Goal: Task Accomplishment & Management: Use online tool/utility

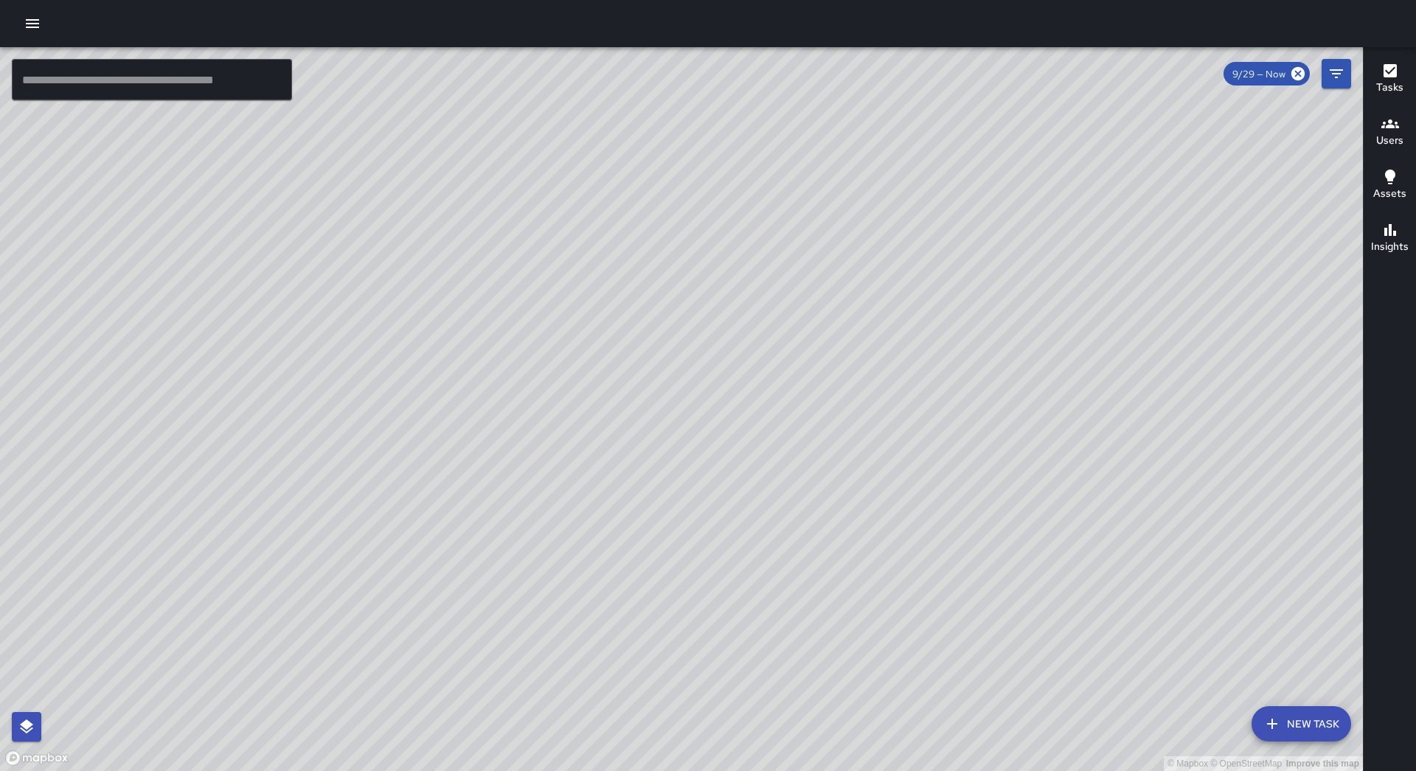
click at [25, 19] on icon "button" at bounding box center [33, 24] width 18 height 18
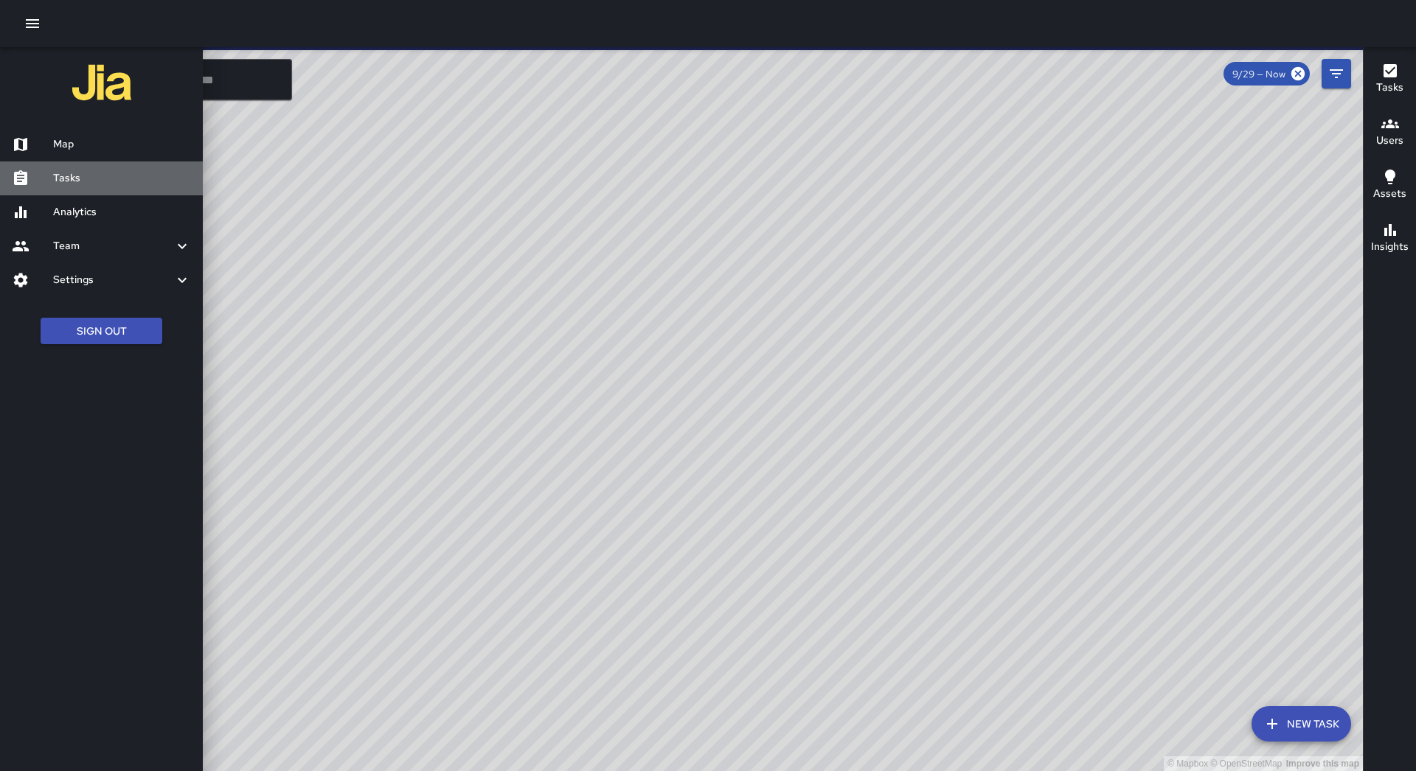
click at [79, 186] on h6 "Tasks" at bounding box center [122, 178] width 138 height 16
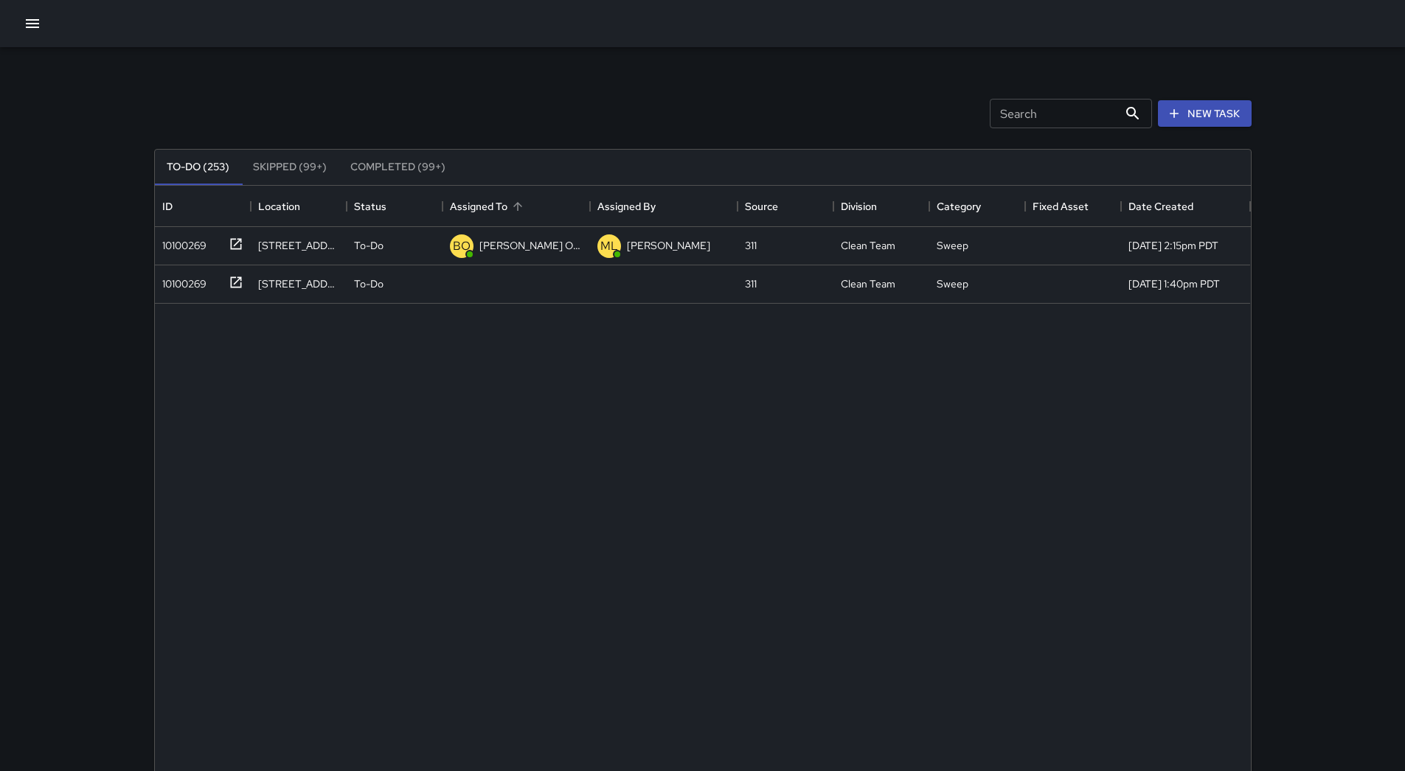
scroll to position [614, 1085]
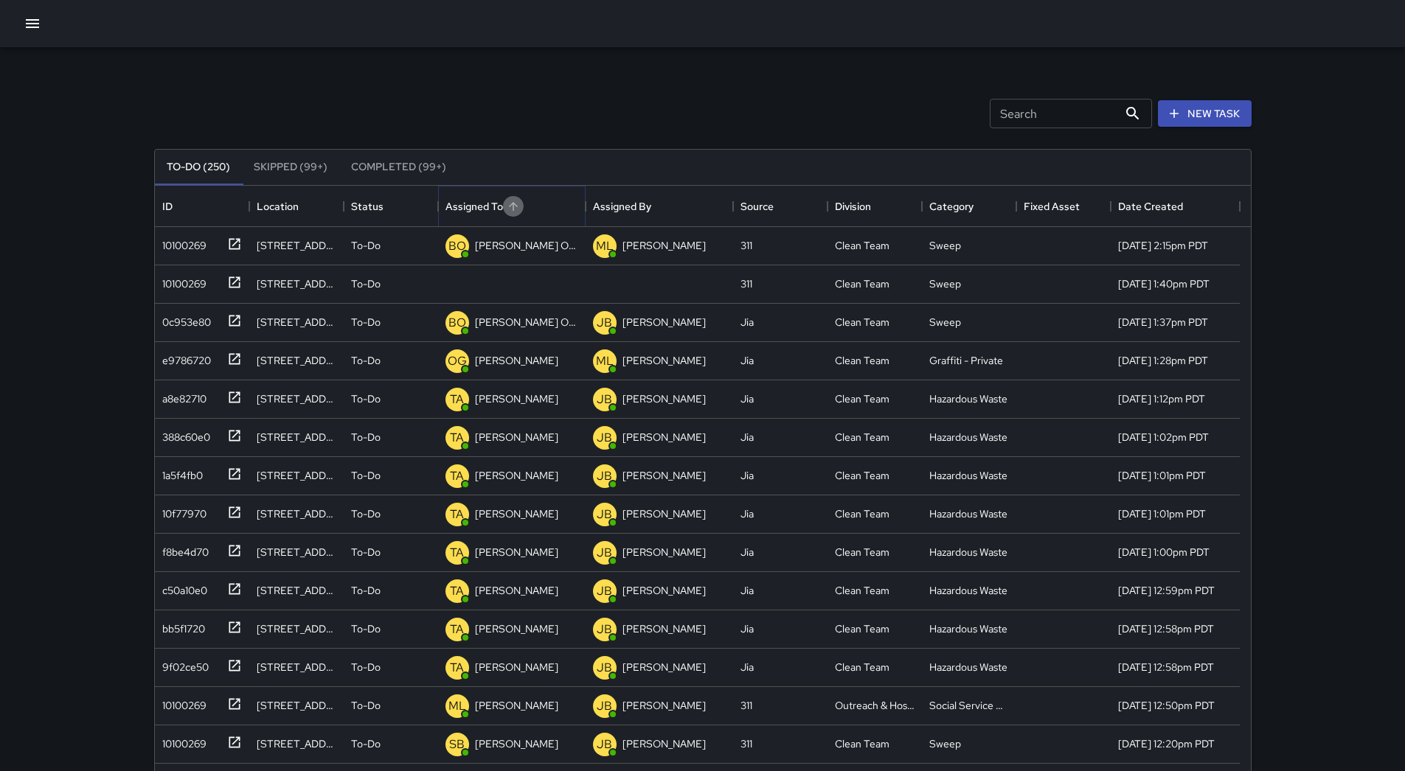
click at [515, 200] on icon "Sort" at bounding box center [513, 206] width 13 height 13
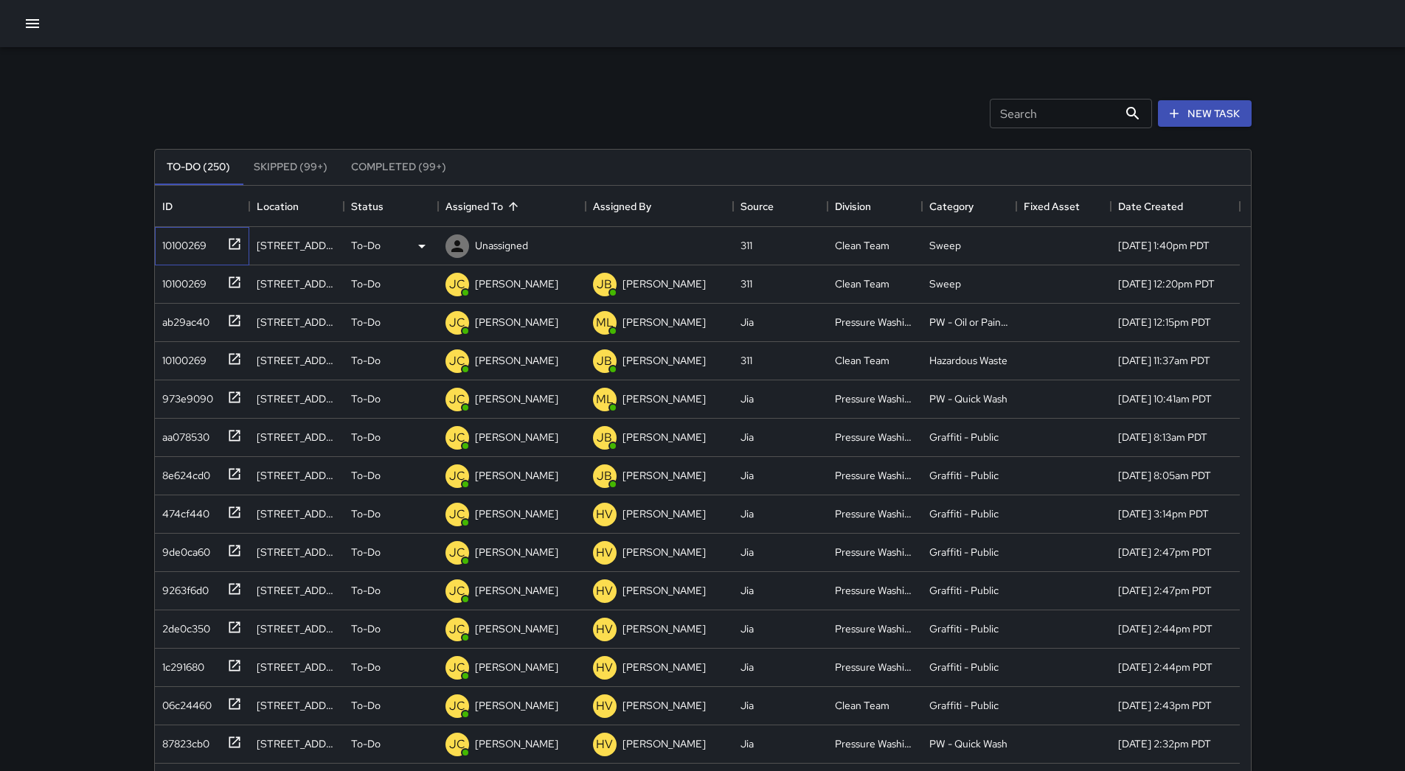
click at [204, 247] on div "10100269" at bounding box center [181, 242] width 50 height 21
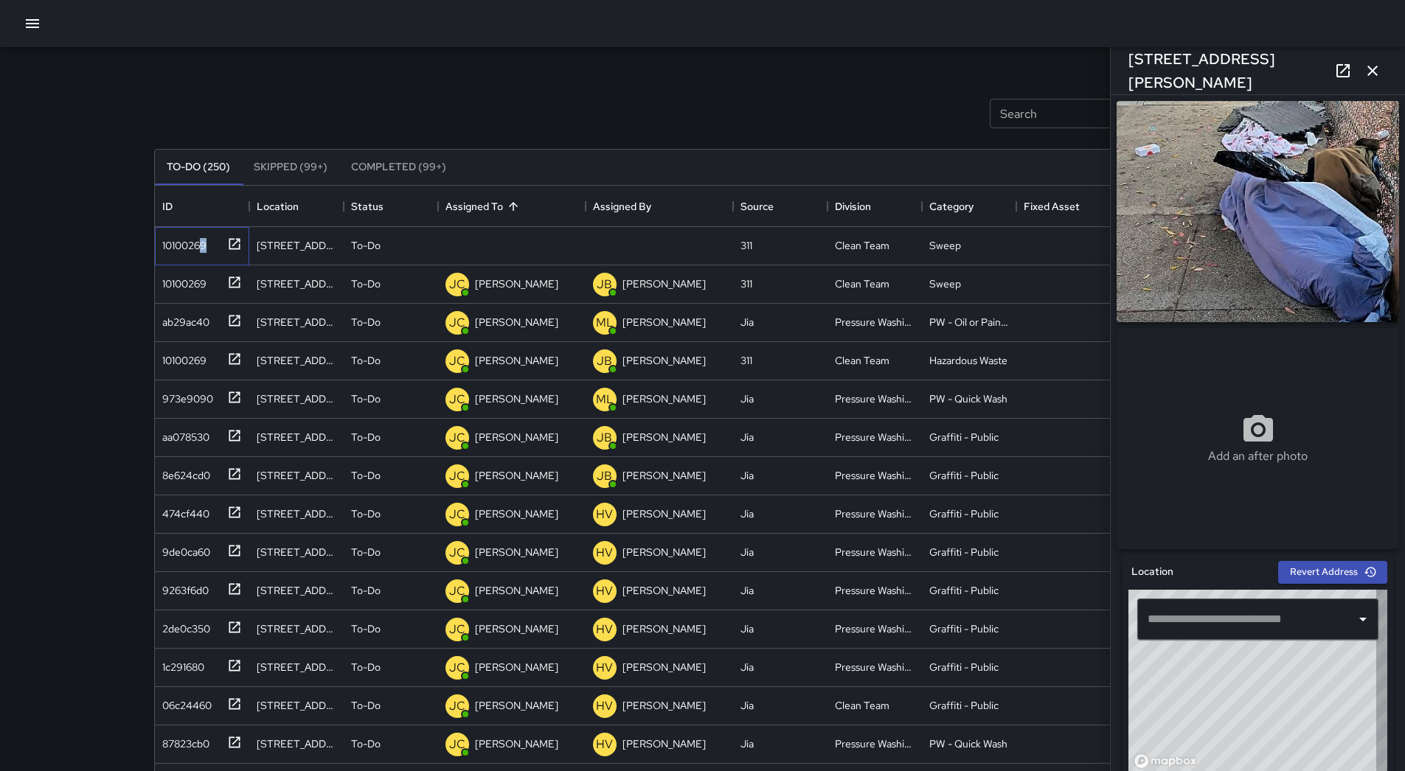
type input "**********"
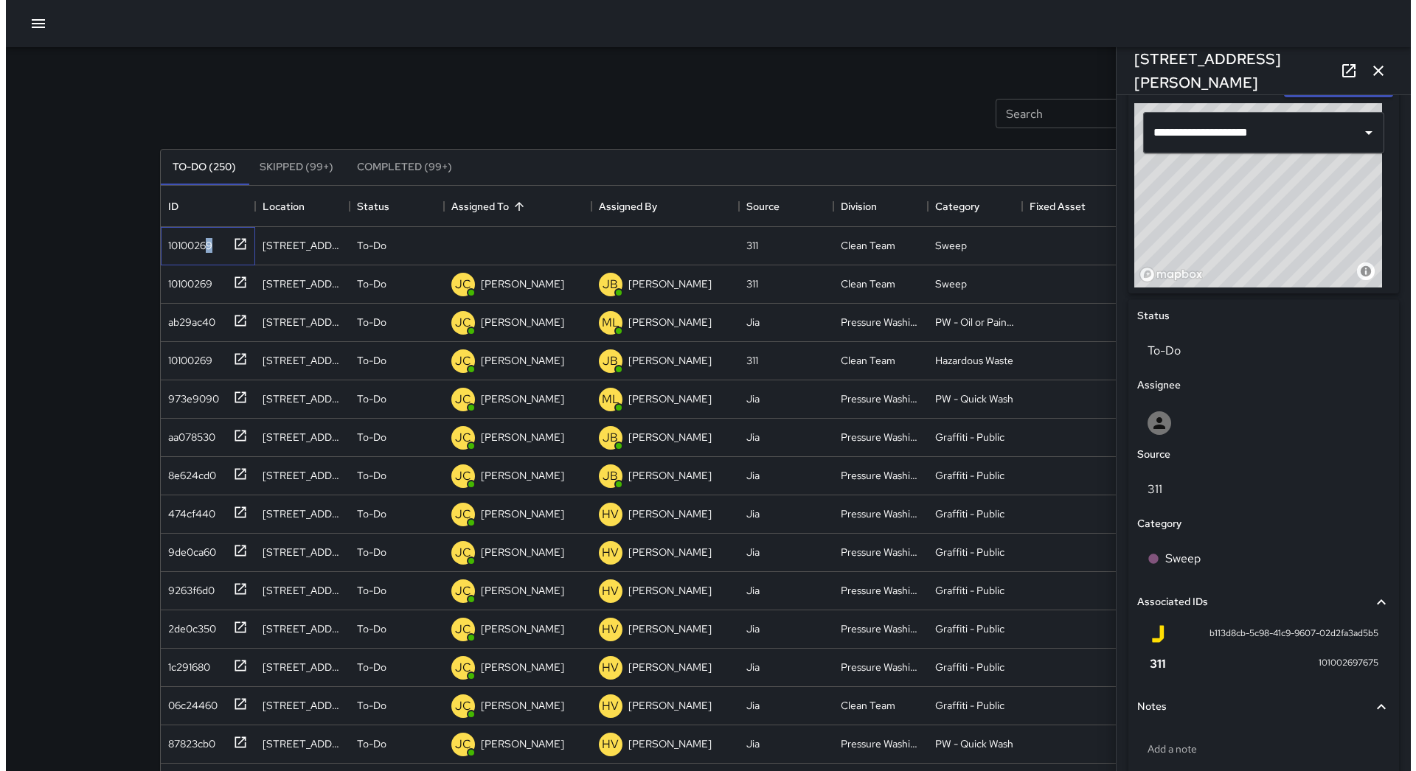
scroll to position [333, 0]
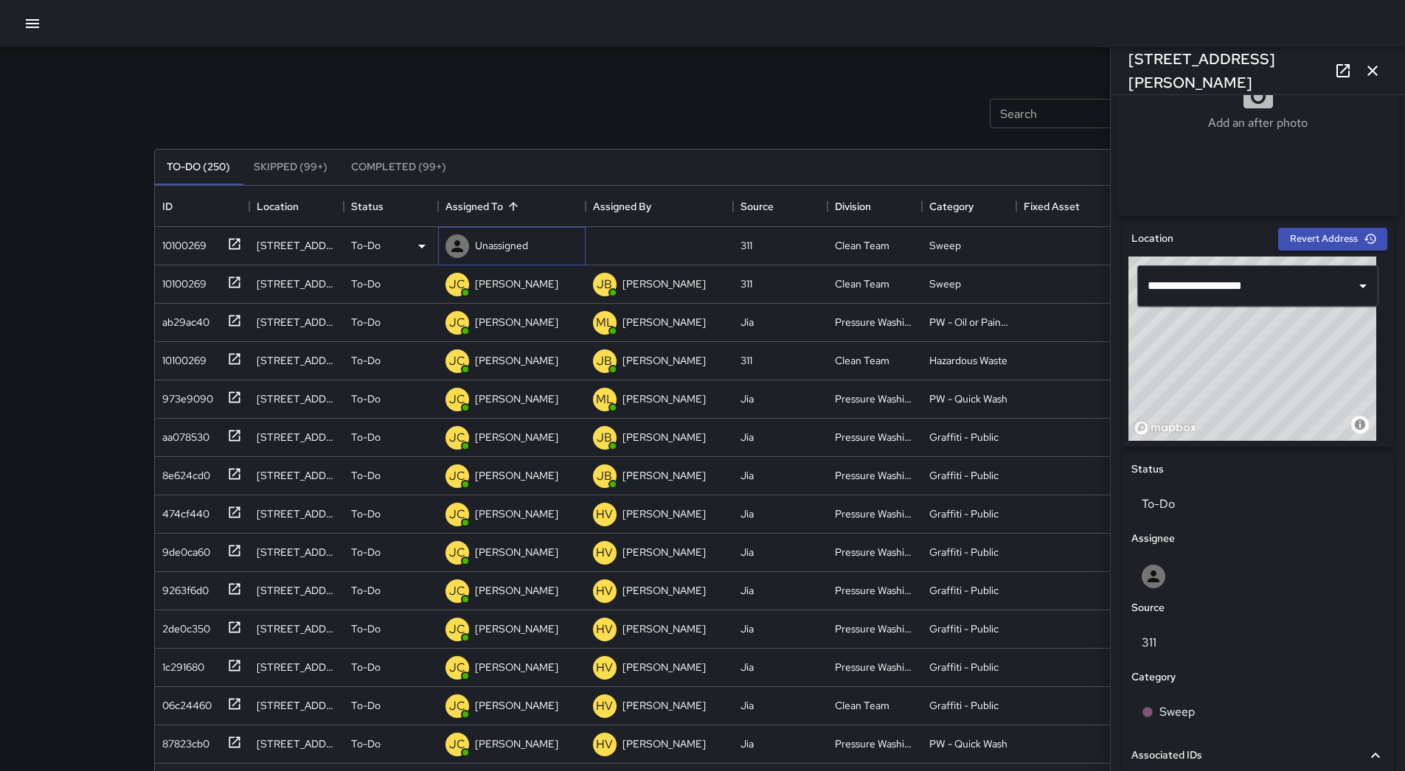
click at [496, 235] on div "Unassigned" at bounding box center [501, 245] width 59 height 21
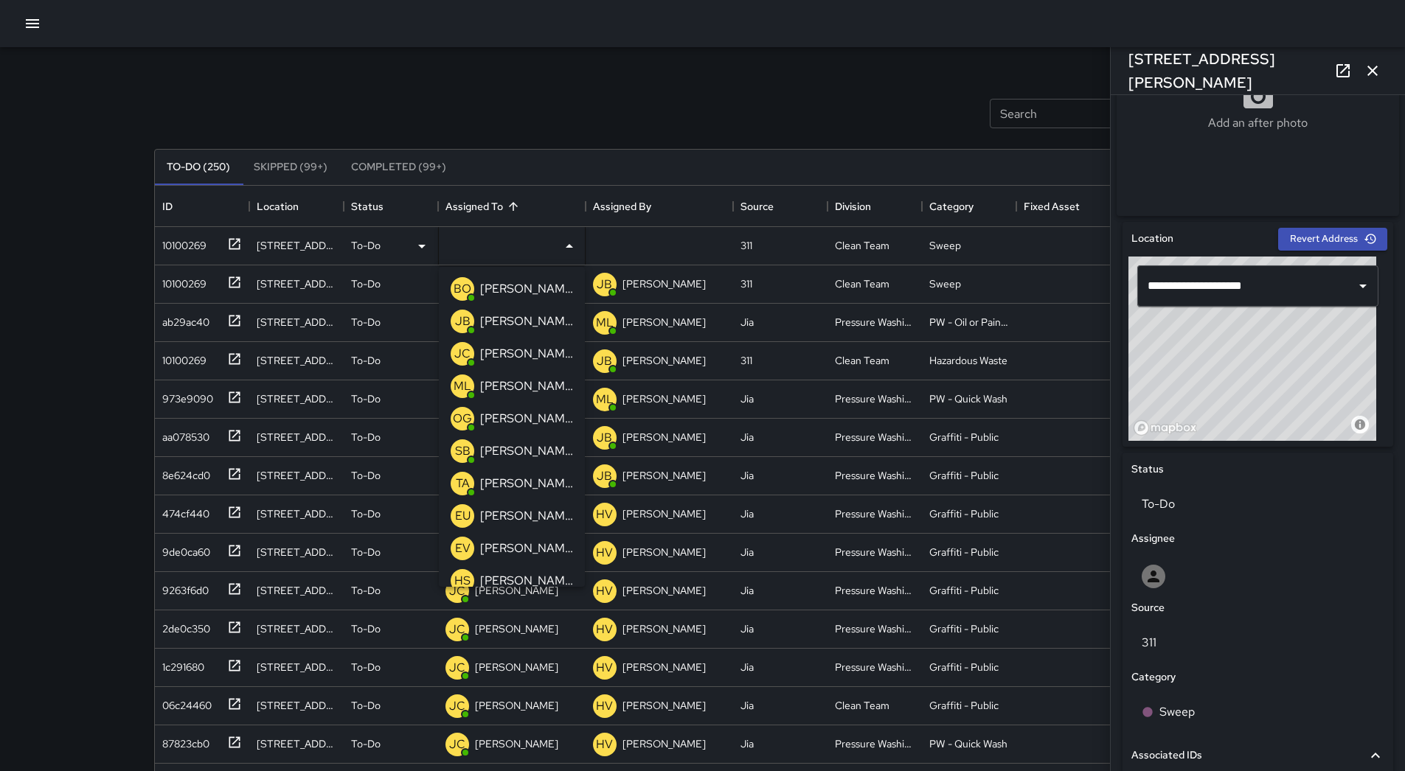
click at [525, 420] on p "[PERSON_NAME]" at bounding box center [526, 419] width 93 height 18
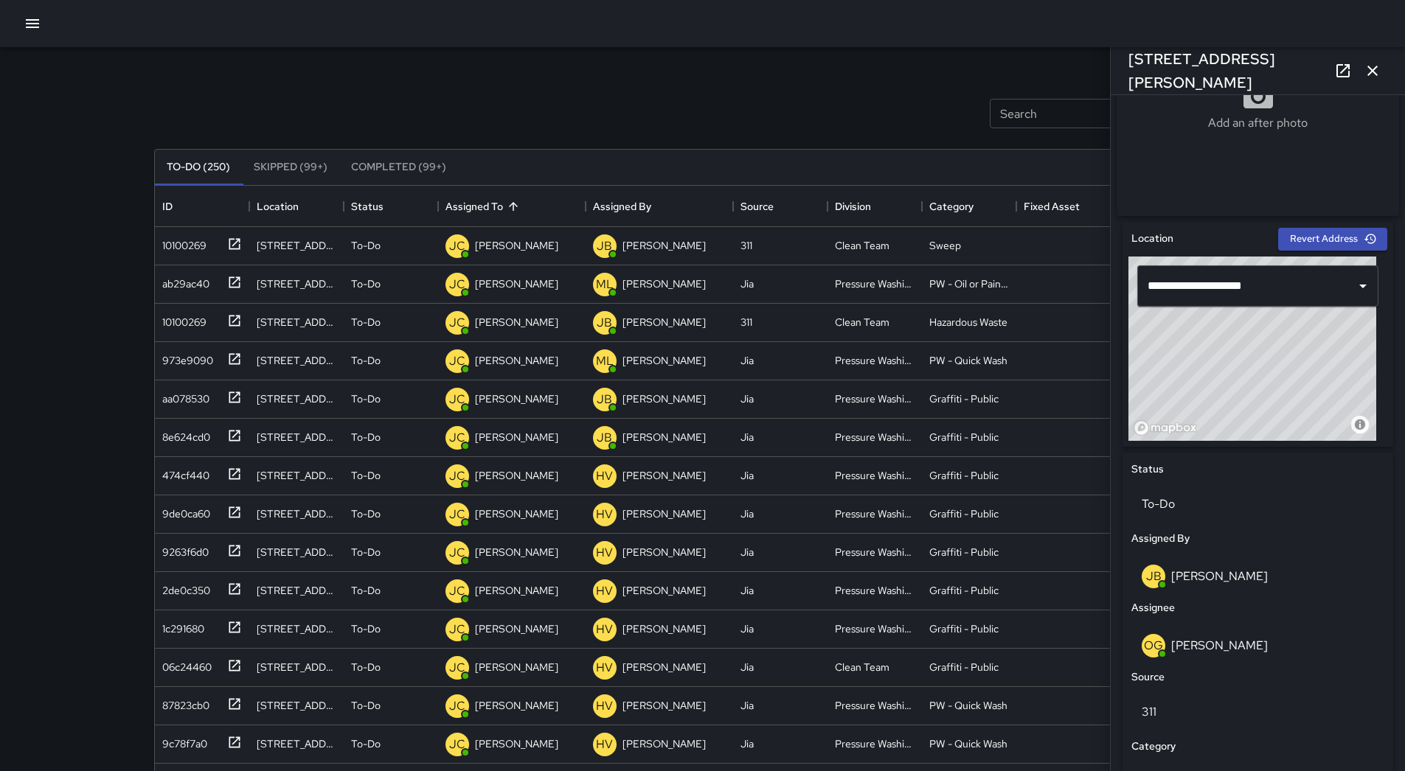
click at [38, 24] on icon "button" at bounding box center [32, 23] width 13 height 9
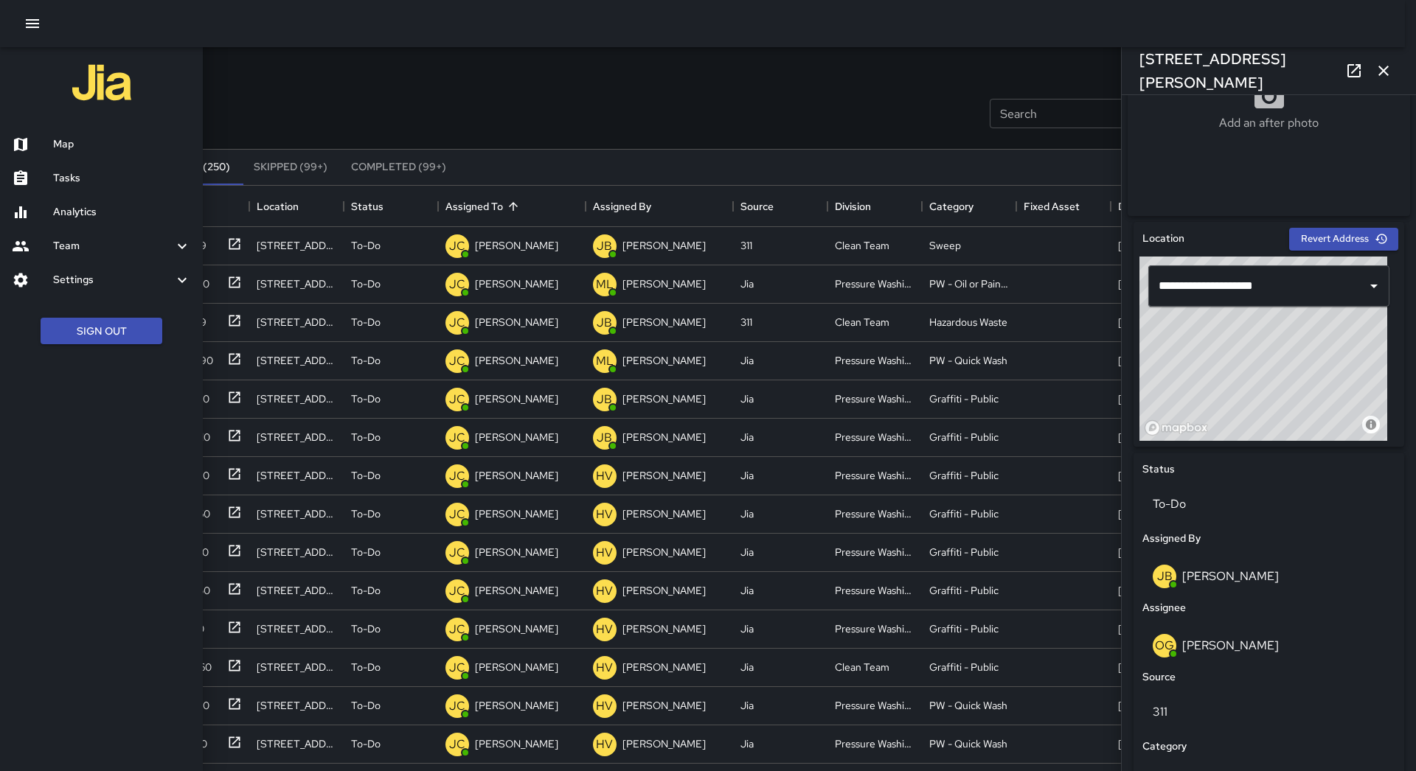
click at [93, 128] on div "Map" at bounding box center [101, 145] width 203 height 34
